Goal: Information Seeking & Learning: Learn about a topic

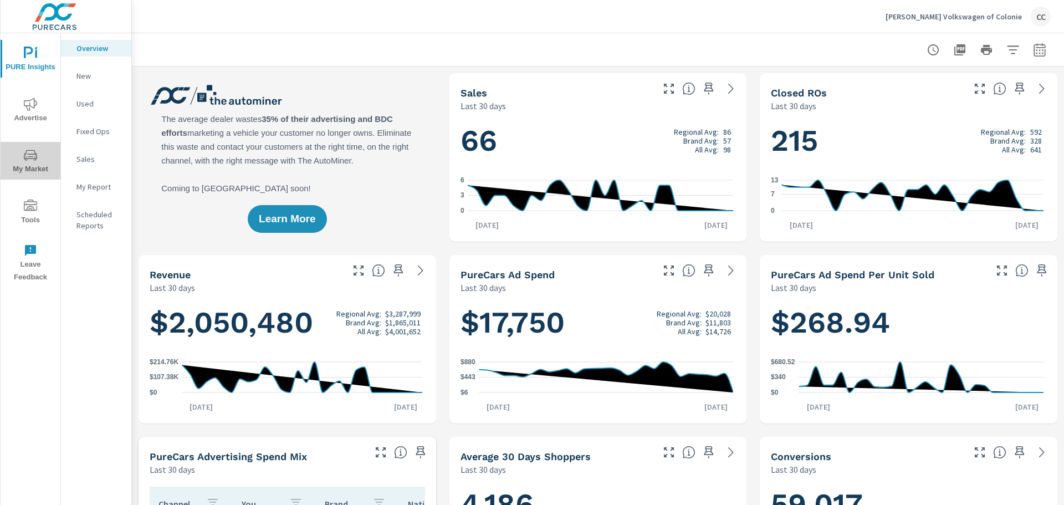
click at [28, 162] on span "My Market" at bounding box center [30, 161] width 53 height 27
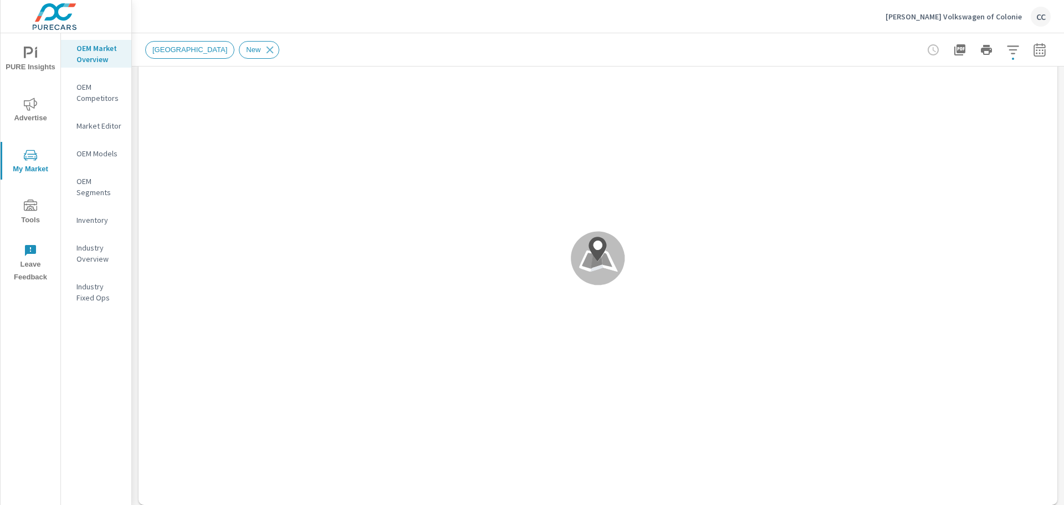
scroll to position [99, 0]
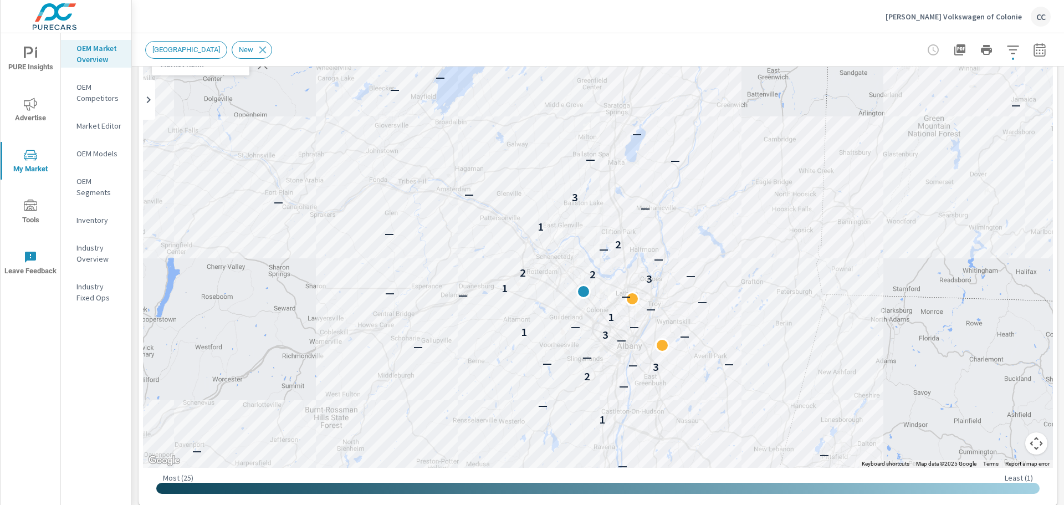
drag, startPoint x: 700, startPoint y: 333, endPoint x: 674, endPoint y: 381, distance: 54.3
click at [674, 381] on div at bounding box center [681, 379] width 14 height 14
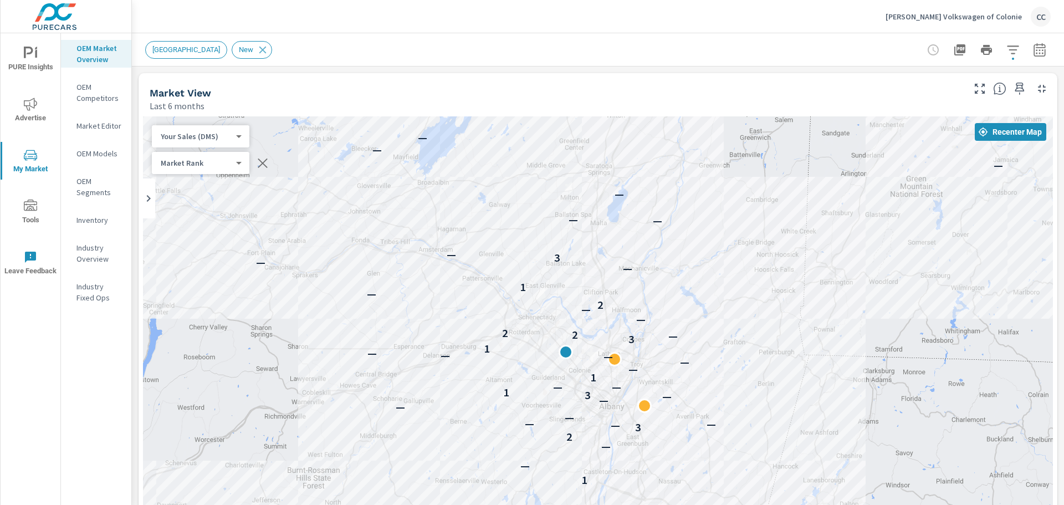
drag, startPoint x: 474, startPoint y: 357, endPoint x: 463, endPoint y: 311, distance: 47.3
click at [463, 311] on div "— — — — — — — — — 1 — — 2 3 — — — — — — — 3 1 — — 1 — — — — — 1 3 — 2 2 — — 2 —…" at bounding box center [598, 341] width 910 height 450
